Goal: Register for event/course

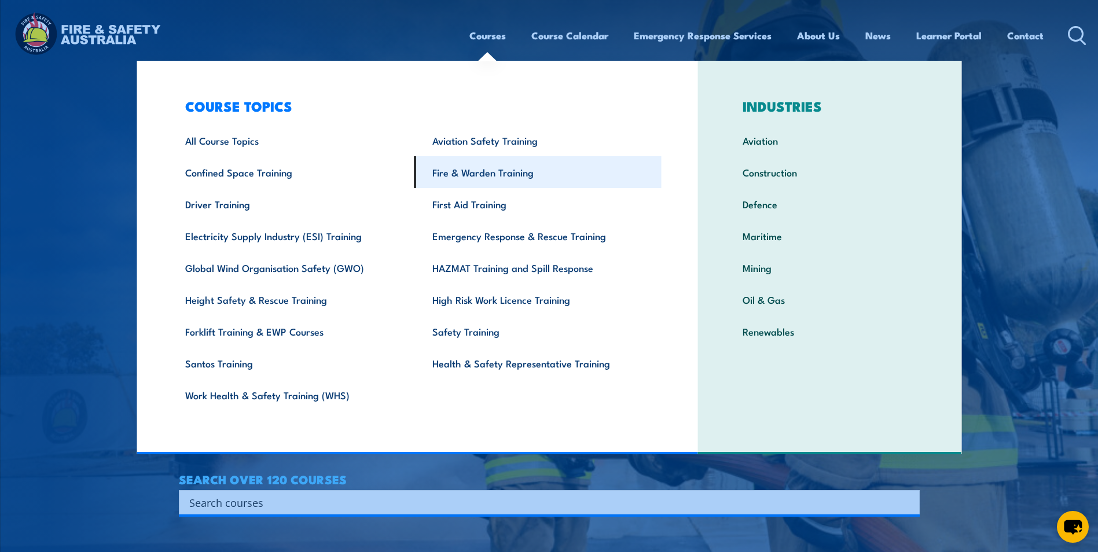
click at [481, 172] on link "Fire & Warden Training" at bounding box center [537, 172] width 247 height 32
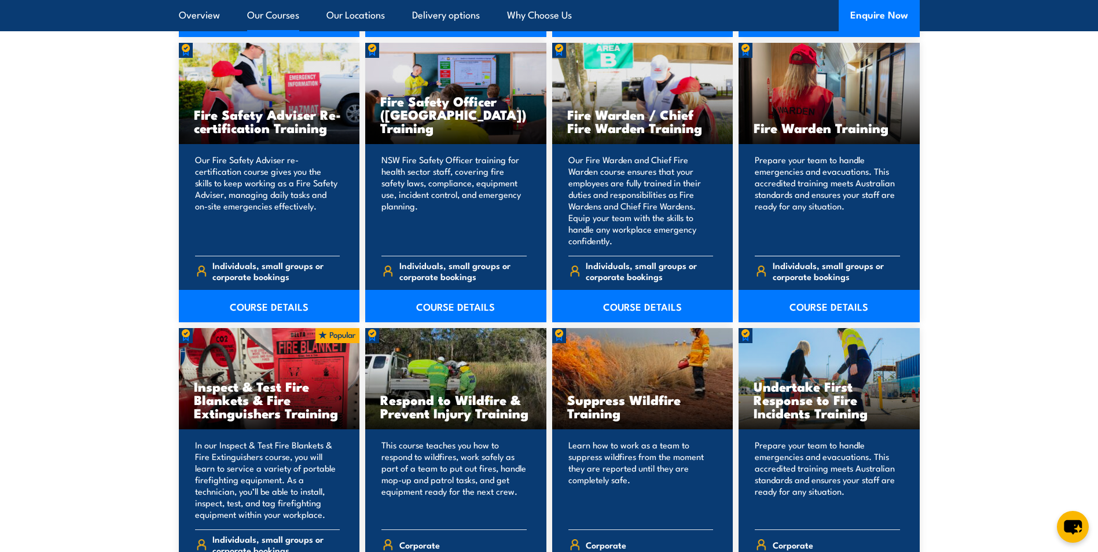
scroll to position [1678, 0]
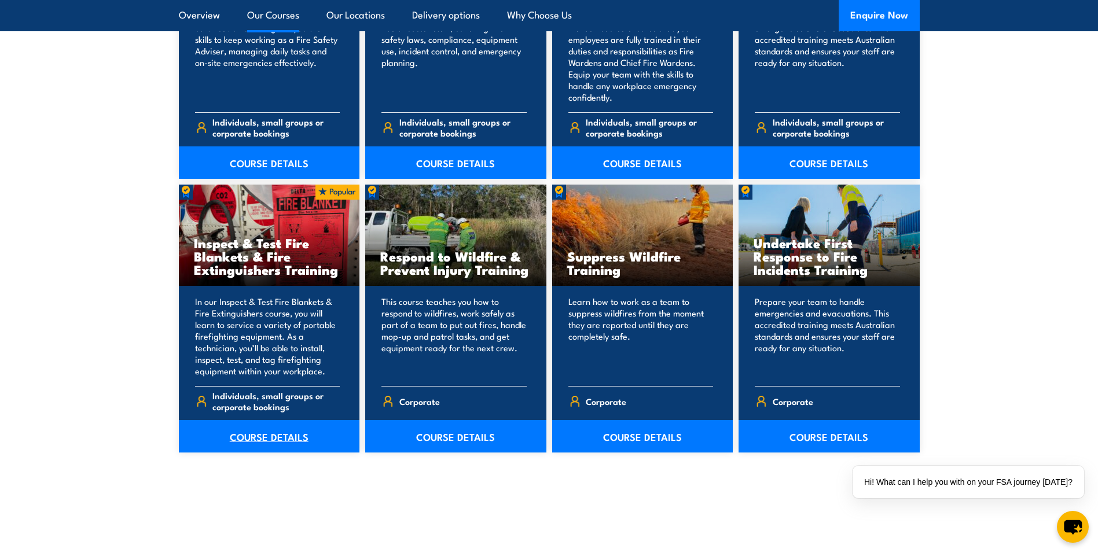
click at [264, 439] on link "COURSE DETAILS" at bounding box center [269, 436] width 181 height 32
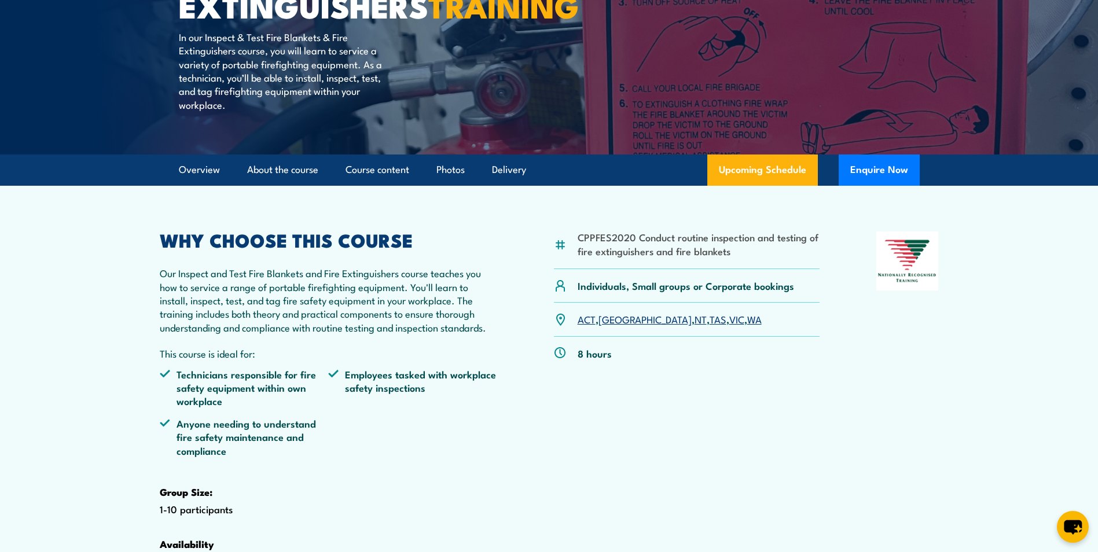
scroll to position [405, 0]
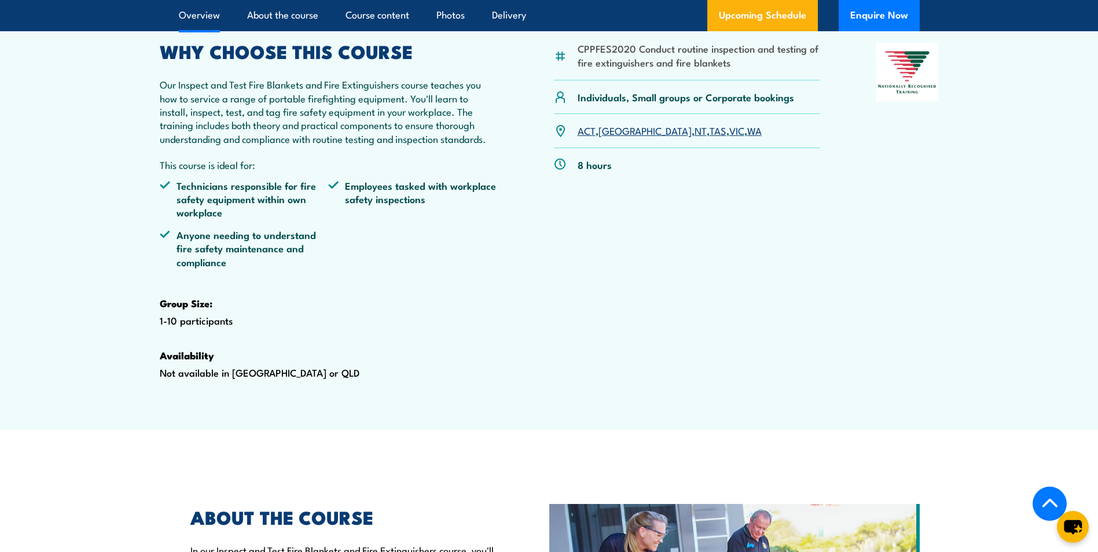
click at [747, 137] on link "WA" at bounding box center [754, 130] width 14 height 14
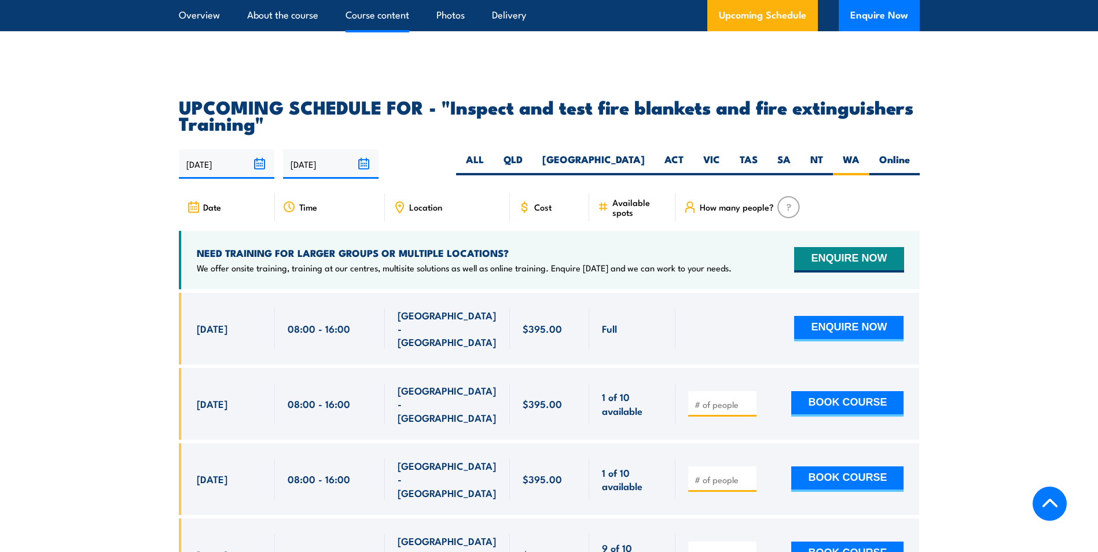
scroll to position [2149, 0]
